Goal: Navigation & Orientation: Find specific page/section

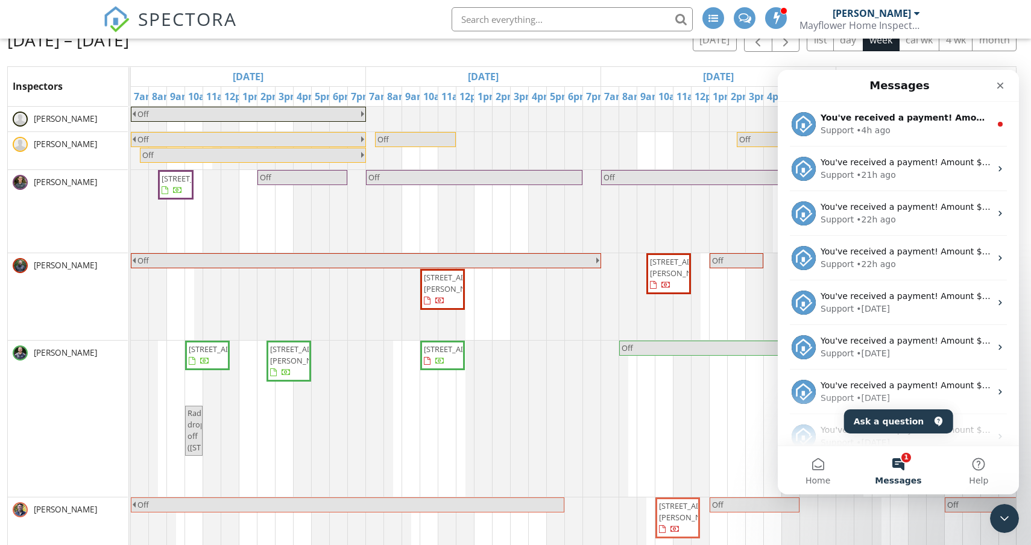
scroll to position [0, 302]
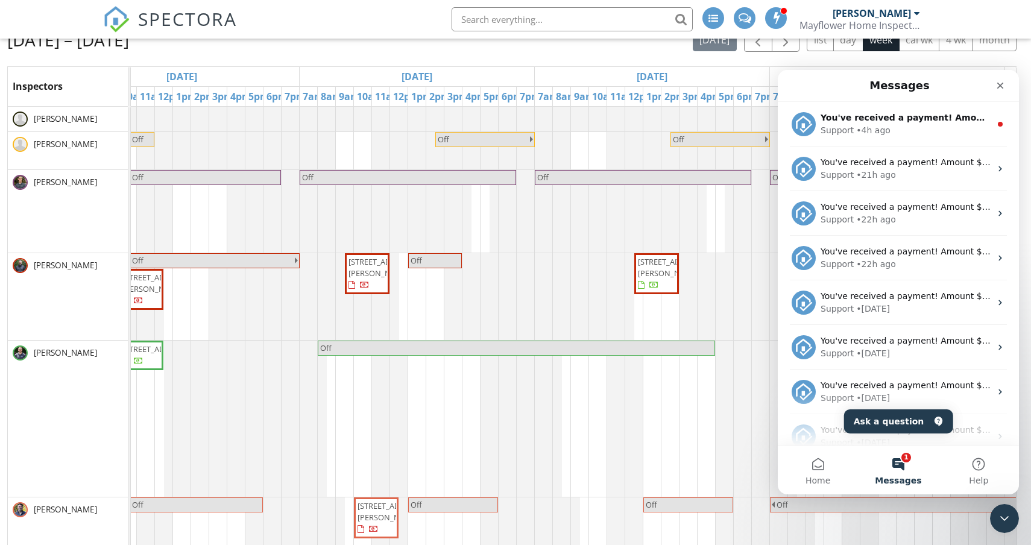
click at [899, 459] on button "1 Messages" at bounding box center [898, 470] width 80 height 48
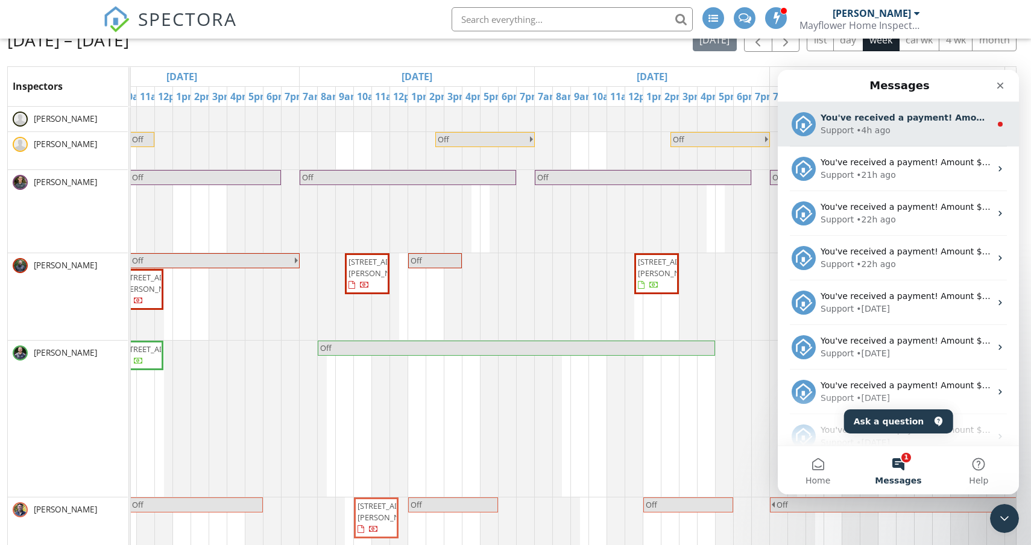
click at [944, 139] on div "You've received a payment! Amount $627.00 Fee $0.00 Net $627.00 Transaction # p…" at bounding box center [898, 124] width 241 height 45
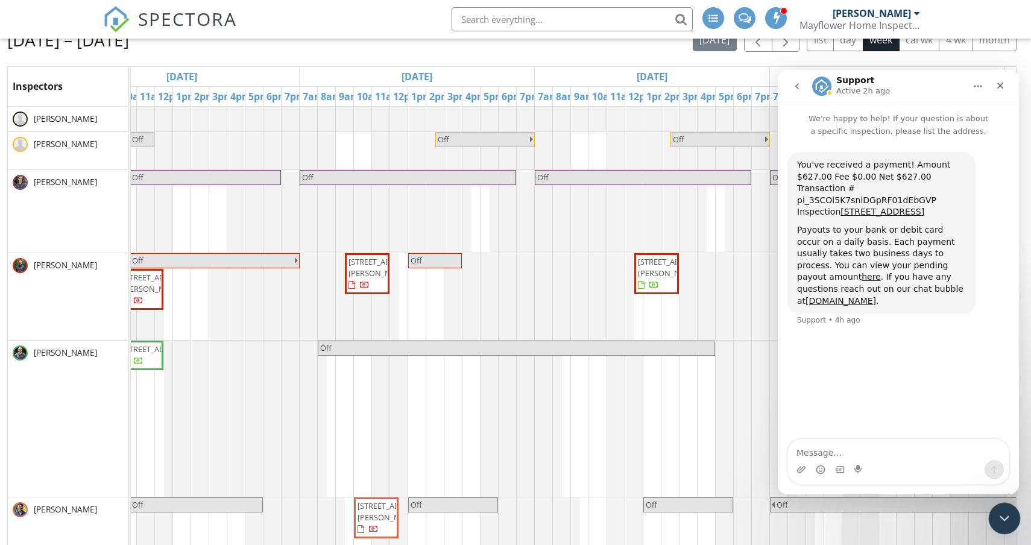
click at [1002, 519] on icon "Close Intercom Messenger" at bounding box center [1003, 517] width 14 height 14
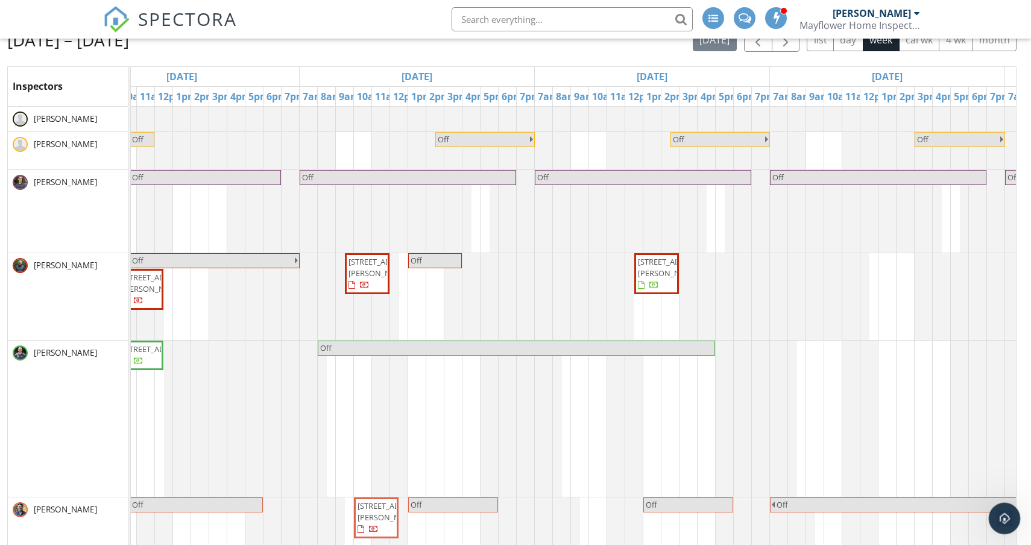
scroll to position [0, 0]
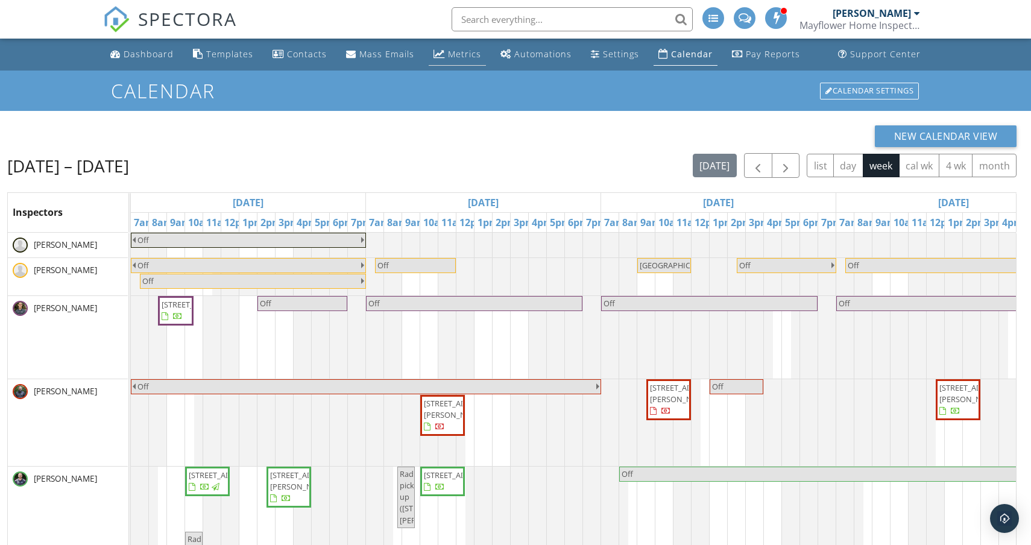
click at [466, 53] on div "Metrics" at bounding box center [464, 53] width 33 height 11
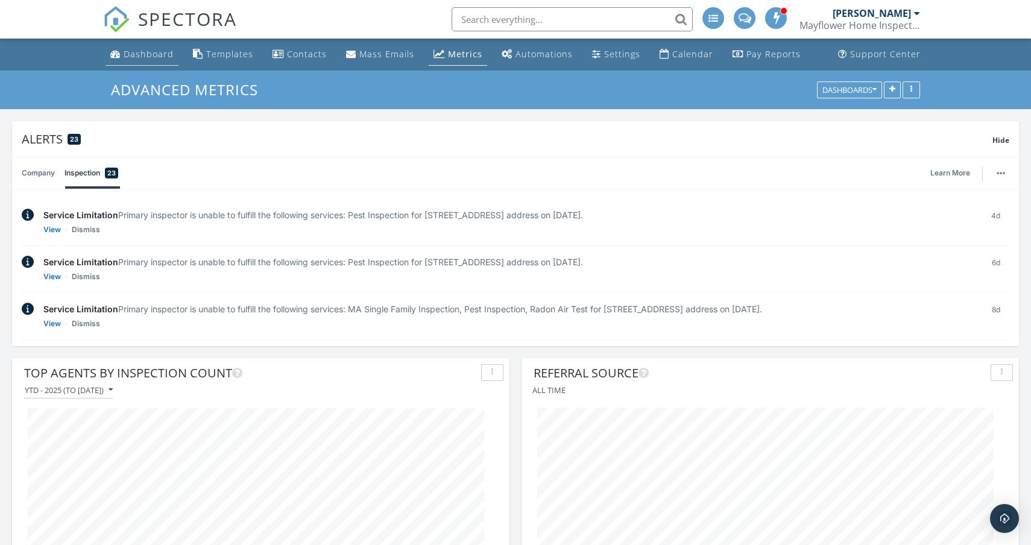
click at [134, 66] on li "Dashboard" at bounding box center [142, 55] width 78 height 32
click at [138, 64] on link "Dashboard" at bounding box center [142, 54] width 73 height 22
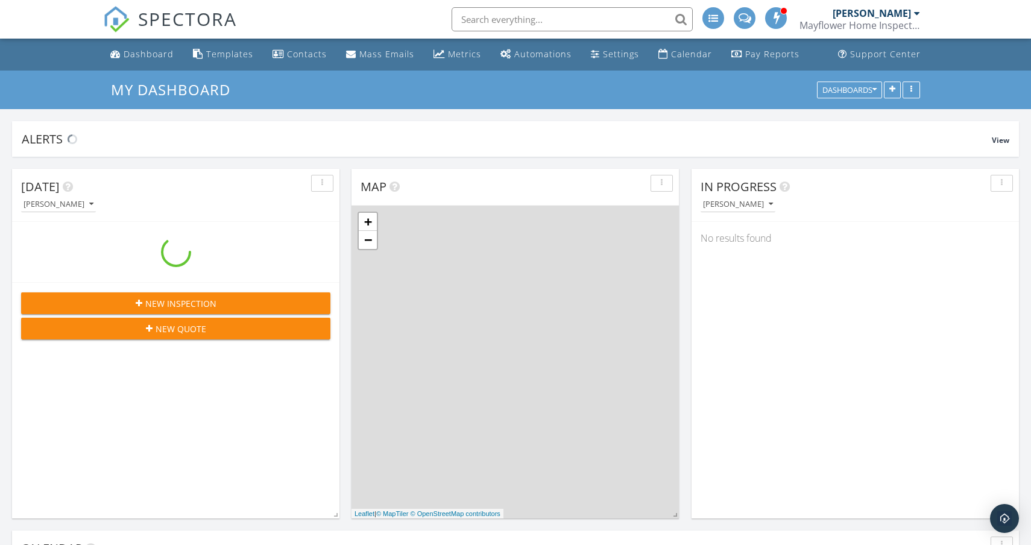
scroll to position [1159, 1032]
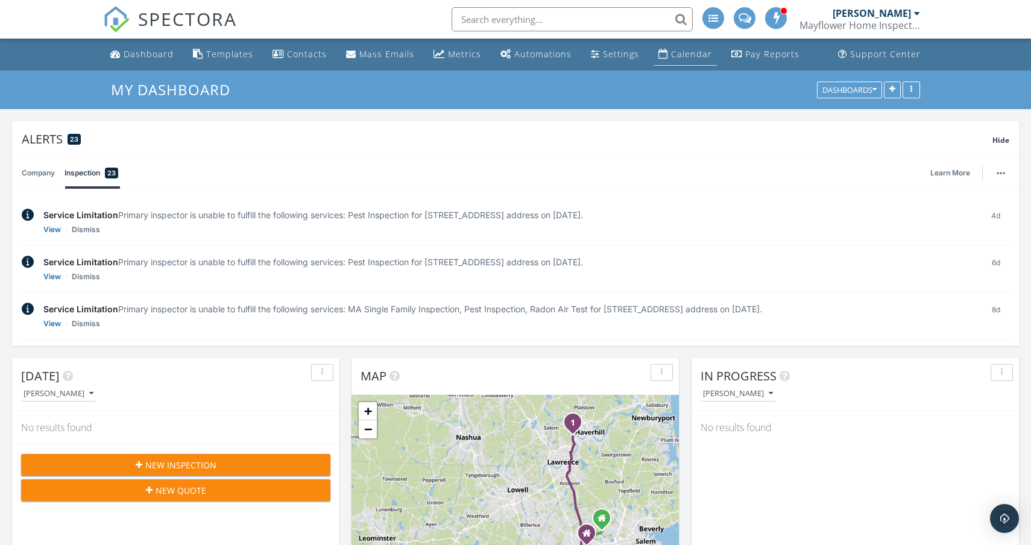
click at [680, 58] on div "Calendar" at bounding box center [691, 53] width 41 height 11
